Goal: Task Accomplishment & Management: Manage account settings

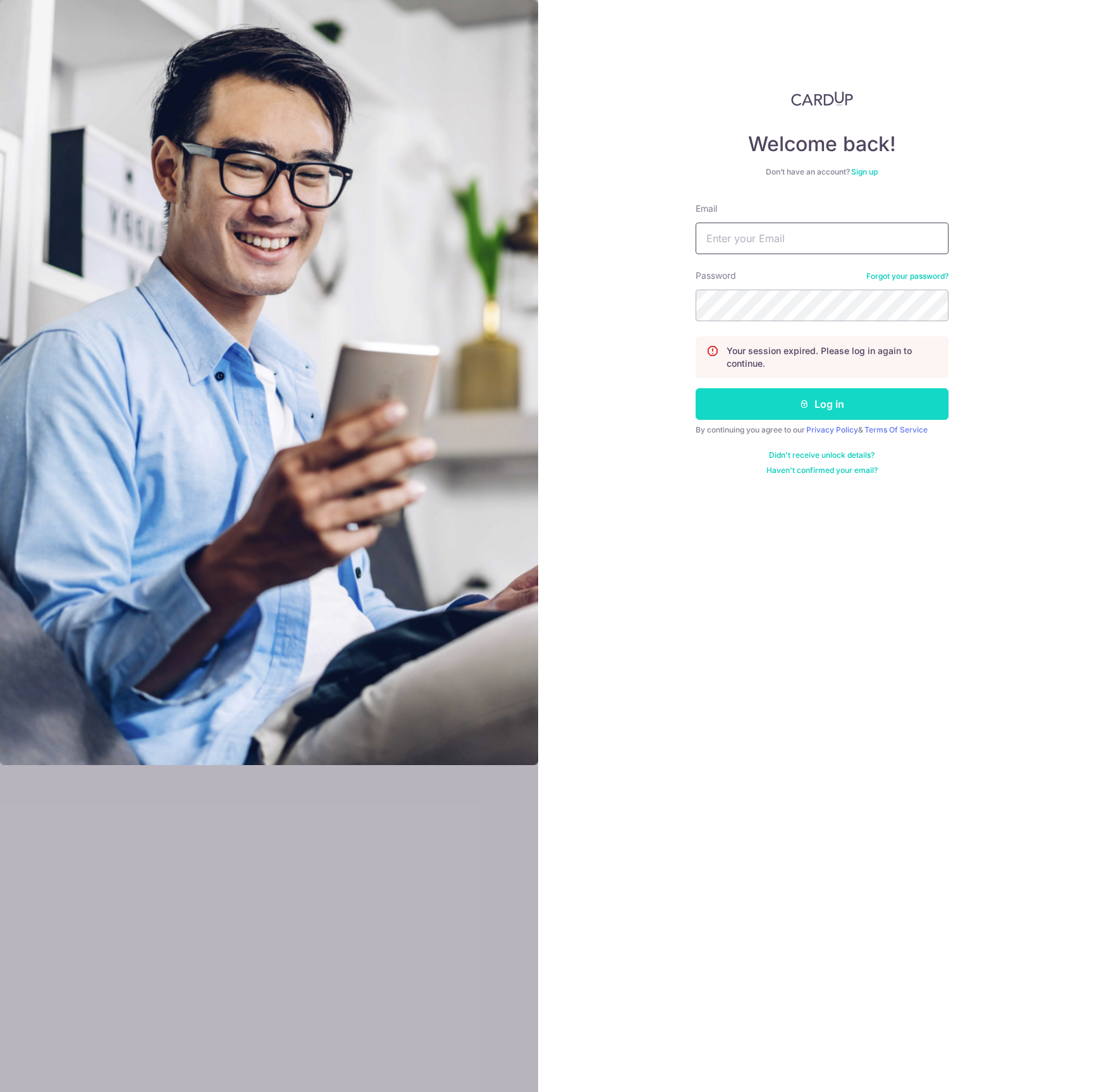
type input "[EMAIL_ADDRESS][DOMAIN_NAME]"
click at [747, 406] on button "Log in" at bounding box center [822, 404] width 253 height 32
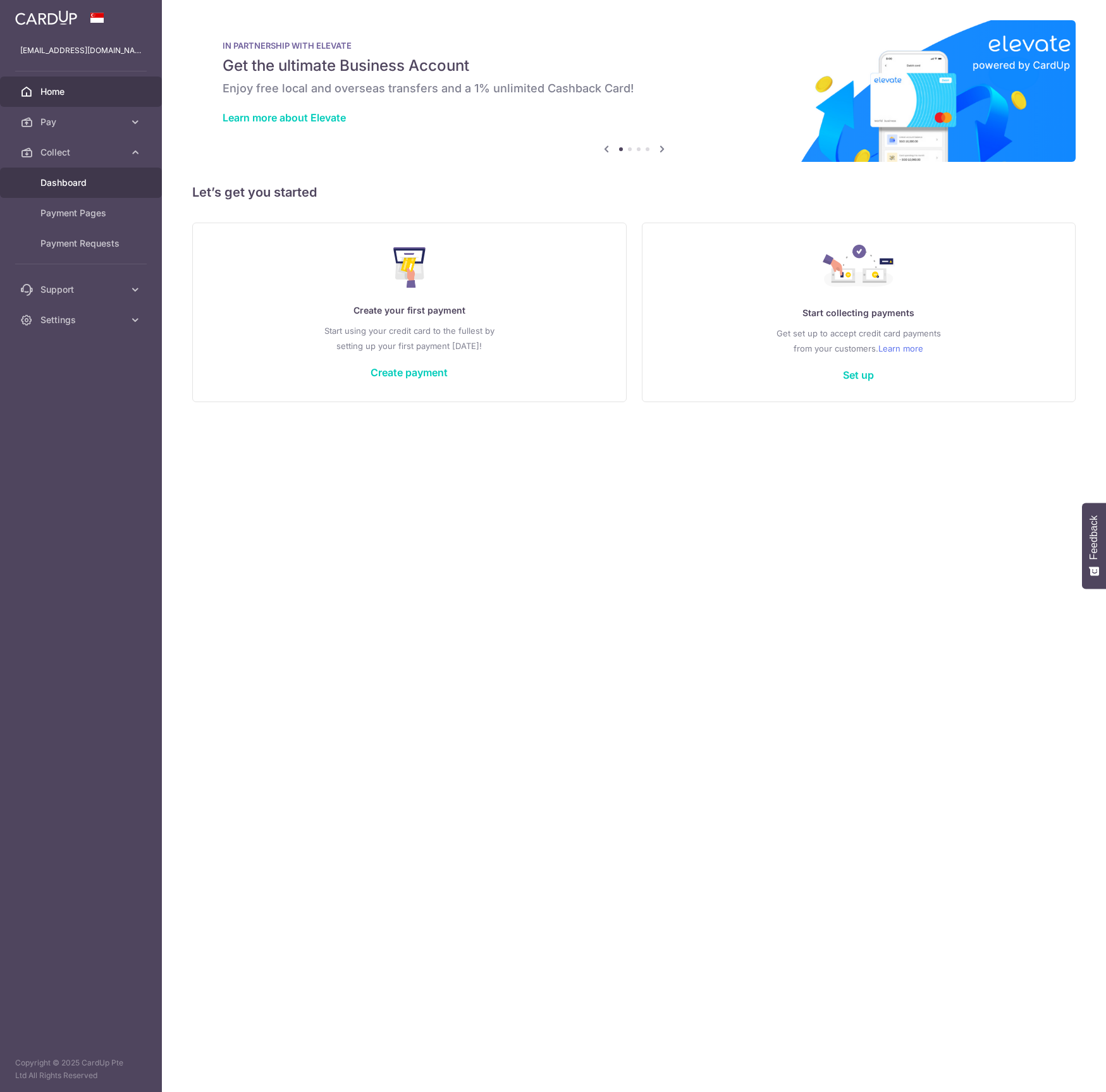
click at [59, 179] on span "Dashboard" at bounding box center [82, 182] width 83 height 13
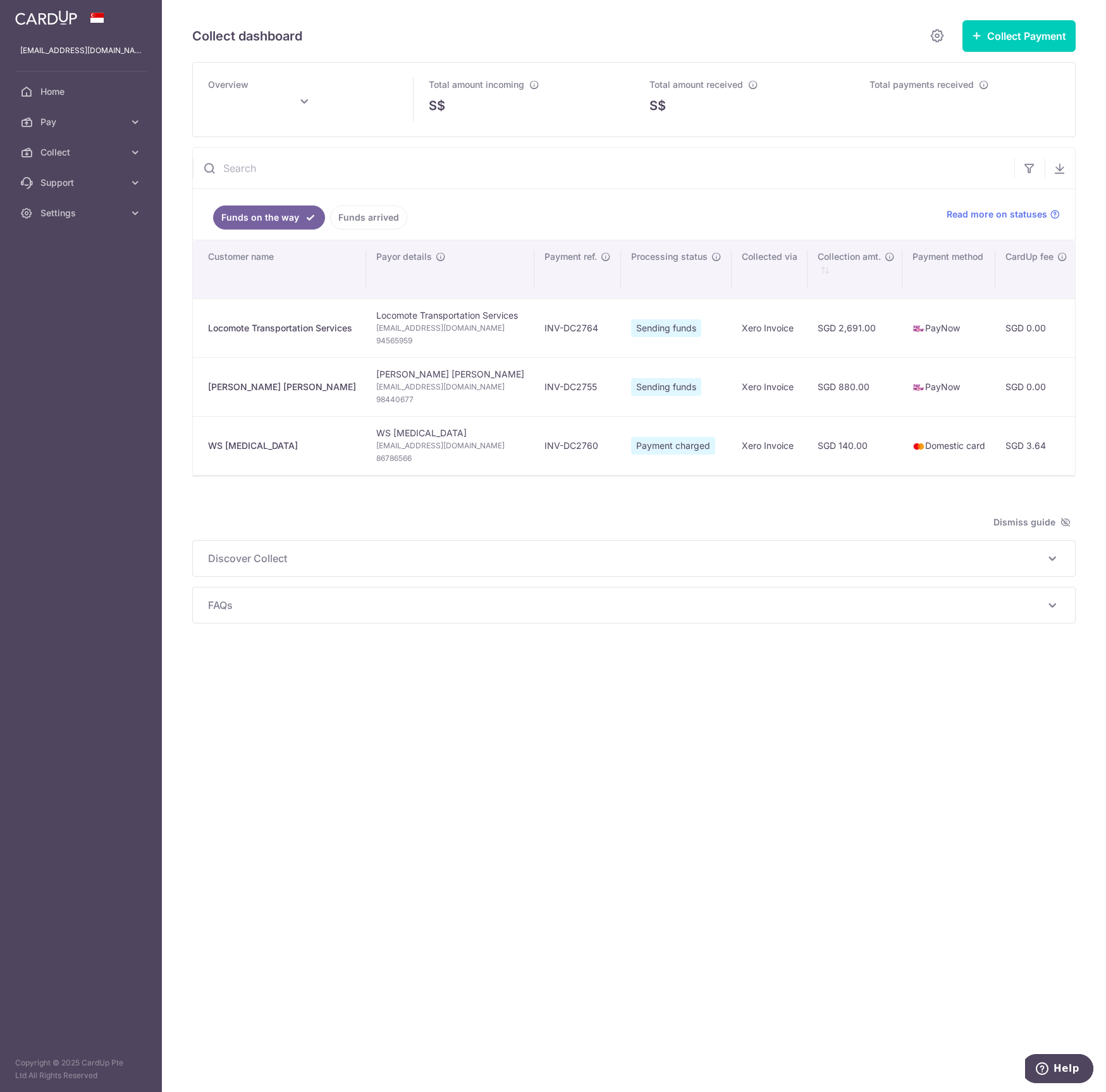
click at [416, 1038] on div "Collect dashboard Collect Payment Create request to collect payments Custom Pay…" at bounding box center [634, 546] width 944 height 1092
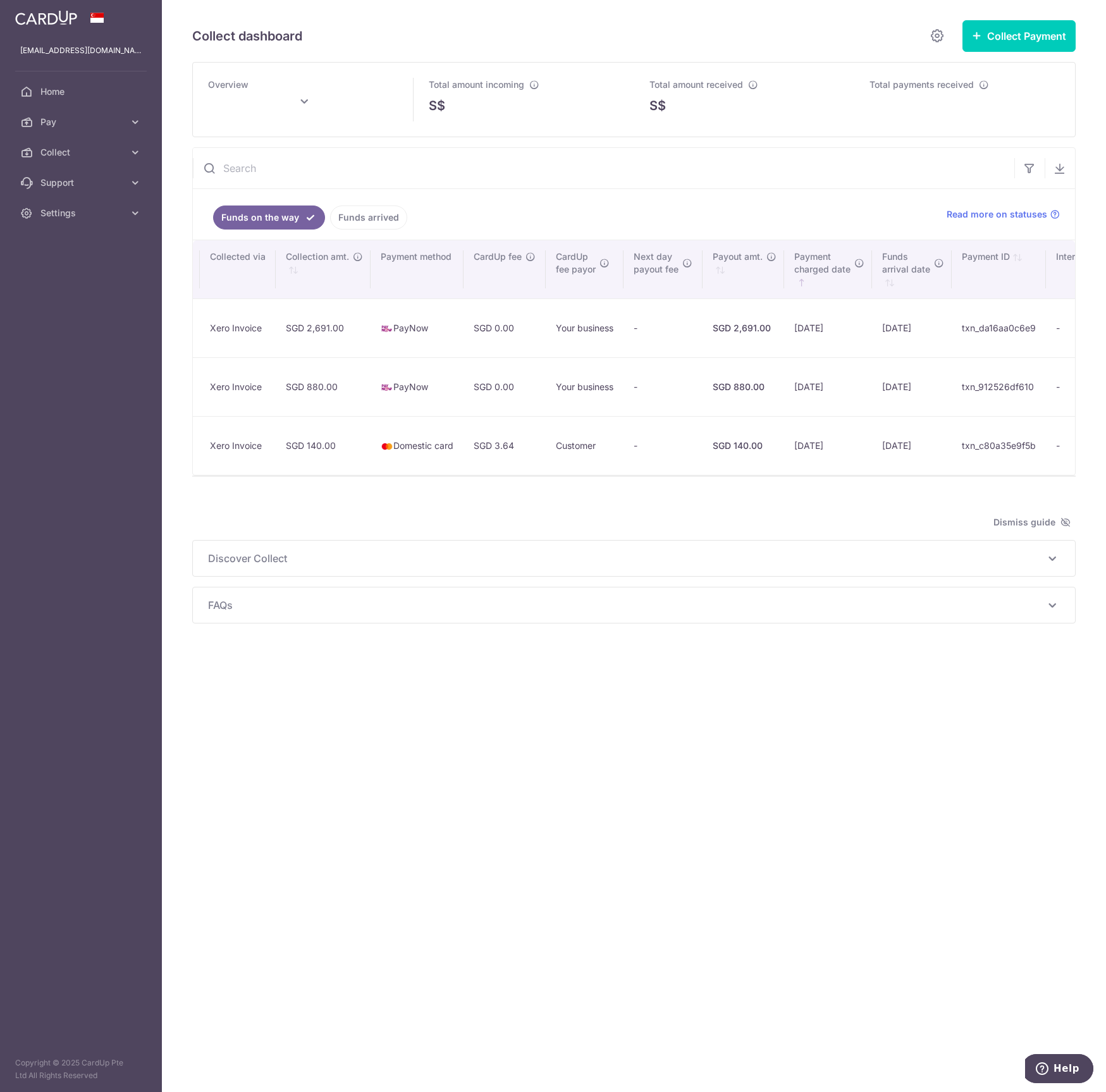
scroll to position [0, 517]
type input "[DATE]"
